Goal: Information Seeking & Learning: Find specific fact

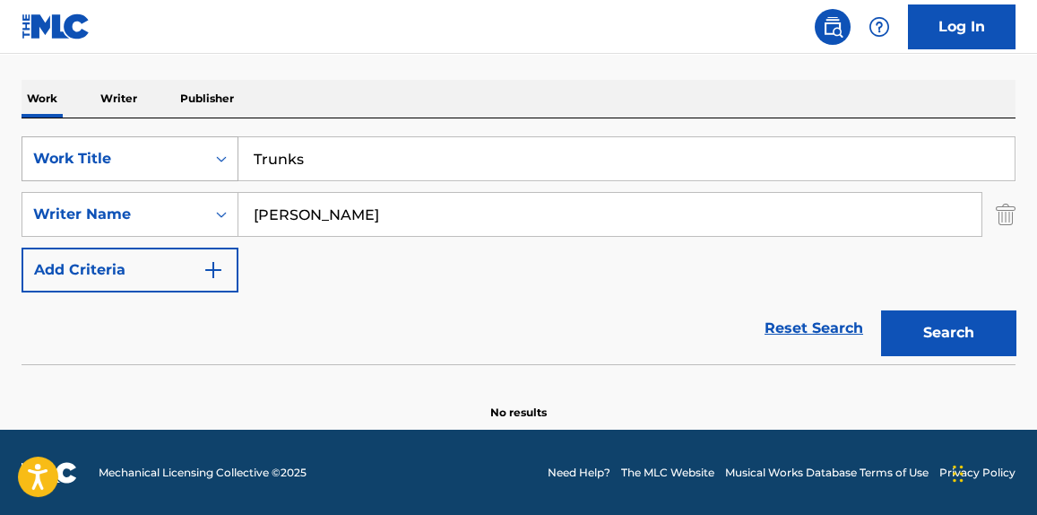
drag, startPoint x: 378, startPoint y: 152, endPoint x: 106, endPoint y: 169, distance: 273.1
click at [106, 169] on div "SearchWithCriteriafe5ef968-577a-4b0d-afca-31d71dcd353a Work Title Trunks" at bounding box center [519, 158] width 994 height 45
paste input "PSA"
type input "PSA"
drag, startPoint x: 446, startPoint y: 232, endPoint x: 81, endPoint y: 236, distance: 365.8
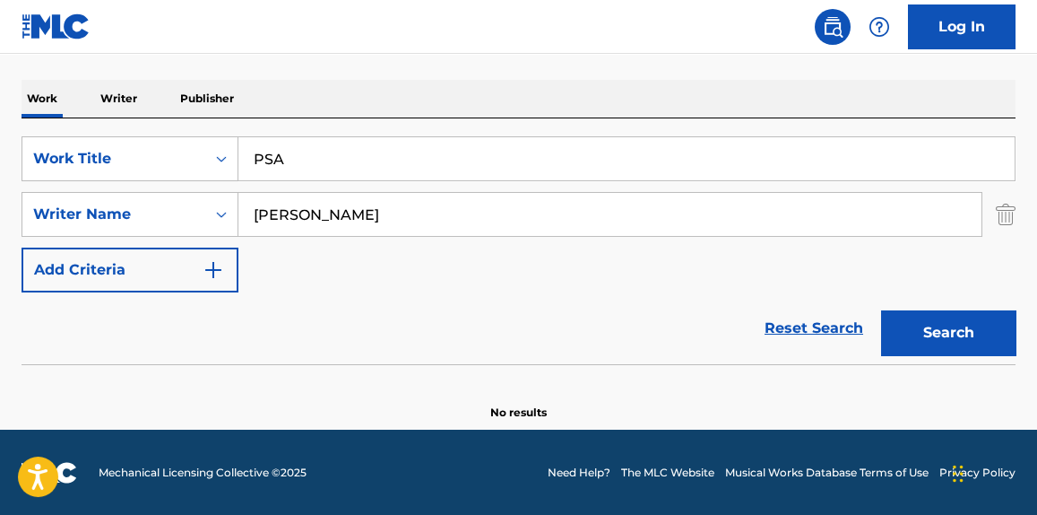
click at [81, 236] on div "SearchWithCriteriafe5ef968-577a-4b0d-afca-31d71dcd353a Work Title PSA SearchWit…" at bounding box center [519, 214] width 994 height 156
type input "solana"
click at [881, 310] on button "Search" at bounding box center [948, 332] width 134 height 45
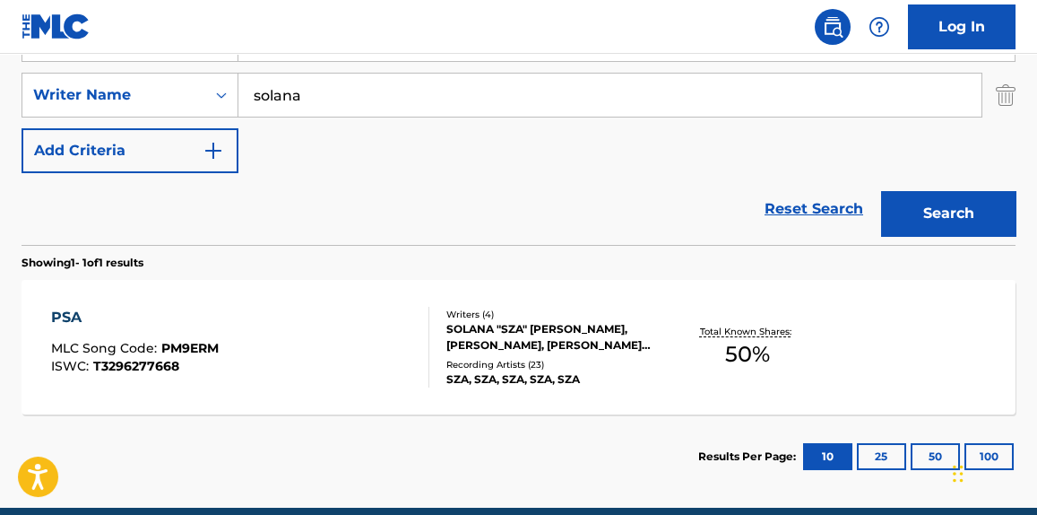
scroll to position [398, 0]
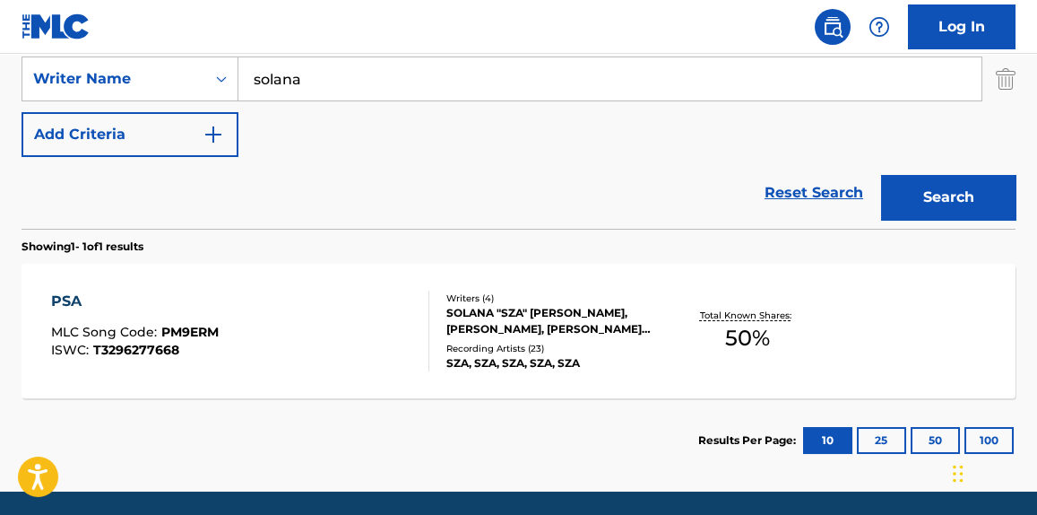
click at [271, 283] on div "PSA MLC Song Code : PM9ERM ISWC : T3296277668 Writers ( 4 ) SOLANA "SZA" [PERSO…" at bounding box center [519, 331] width 994 height 134
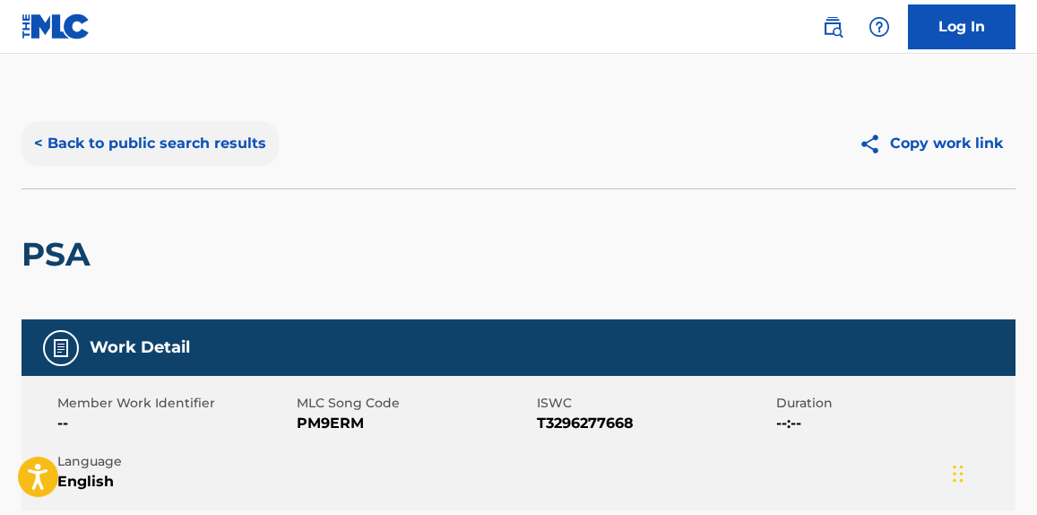
click at [227, 155] on button "< Back to public search results" at bounding box center [150, 143] width 257 height 45
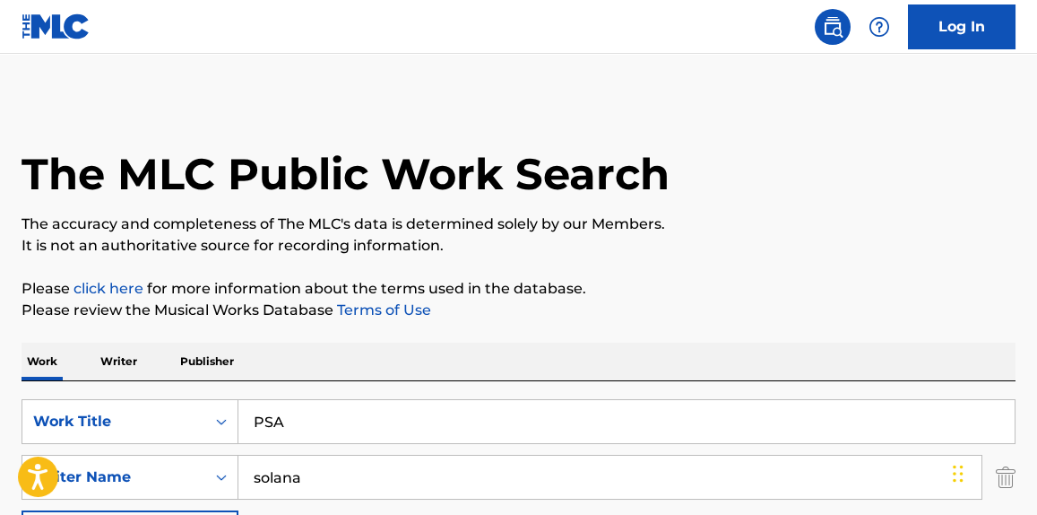
scroll to position [358, 0]
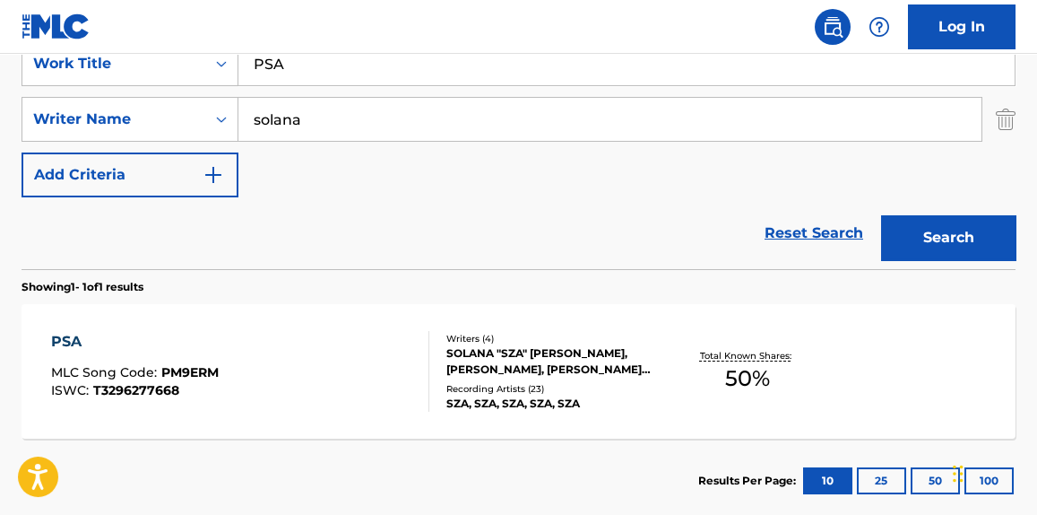
drag, startPoint x: 398, startPoint y: 60, endPoint x: 138, endPoint y: 93, distance: 262.1
click at [84, 75] on div "SearchWithCriteriafe5ef968-577a-4b0d-afca-31d71dcd353a Work Title PSA" at bounding box center [519, 63] width 994 height 45
paste input "[PERSON_NAME]"
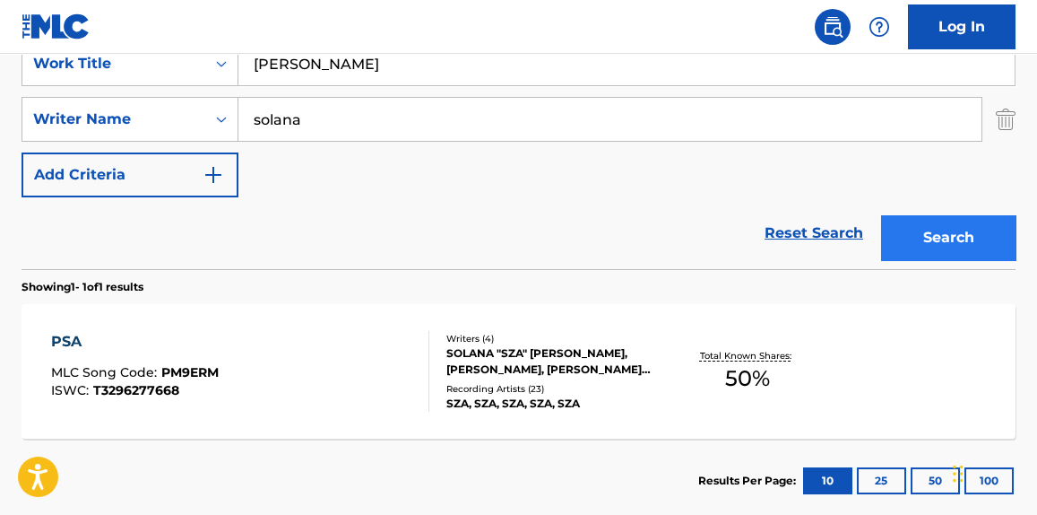
type input "[PERSON_NAME]"
click at [1009, 235] on button "Search" at bounding box center [948, 237] width 134 height 45
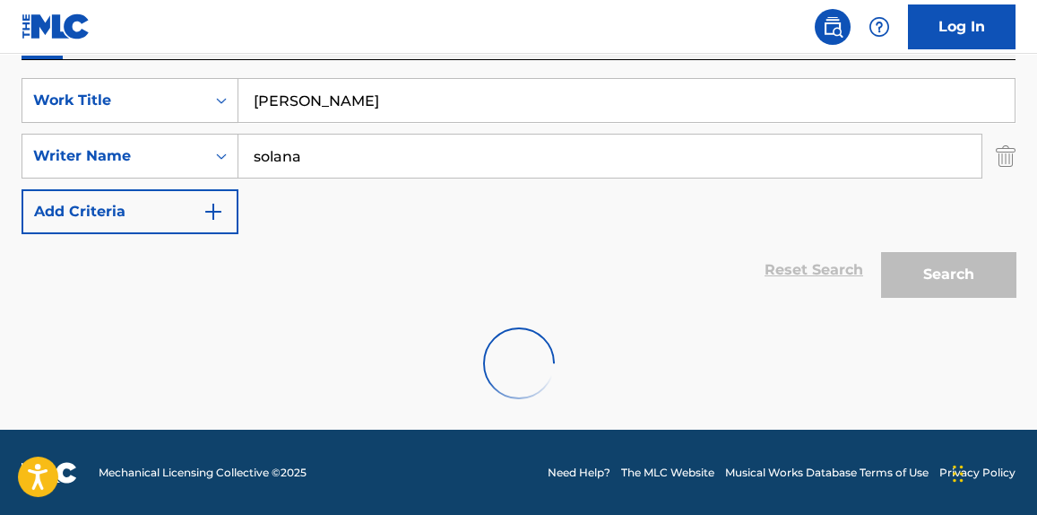
scroll to position [263, 0]
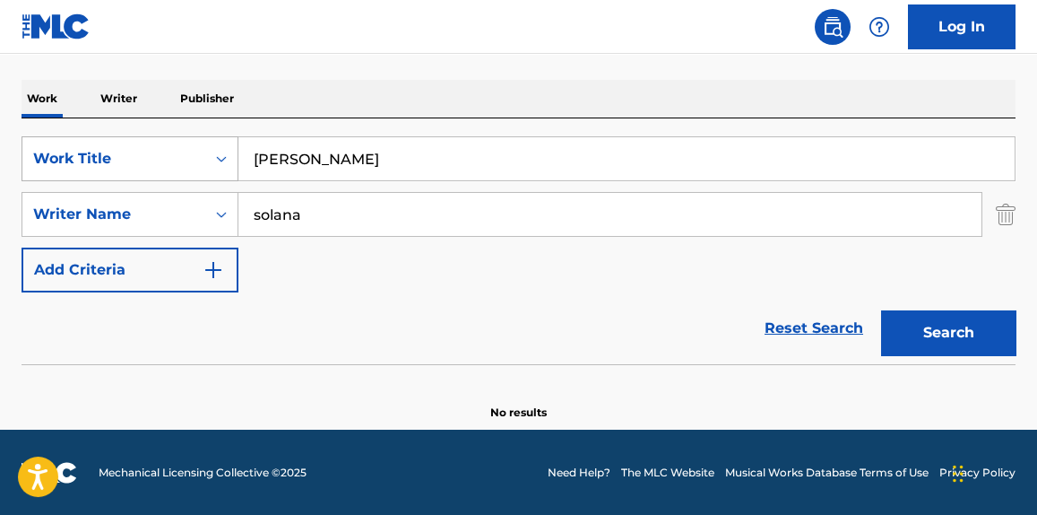
drag, startPoint x: 351, startPoint y: 163, endPoint x: 145, endPoint y: 169, distance: 205.4
click at [145, 169] on div "SearchWithCriteriafe5ef968-577a-4b0d-afca-31d71dcd353a Work Title [PERSON_NAME]" at bounding box center [519, 158] width 994 height 45
